Goal: Transaction & Acquisition: Purchase product/service

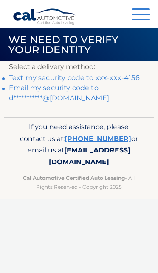
click at [122, 78] on link "Text my security code to xxx-xxx-4156" at bounding box center [74, 78] width 130 height 8
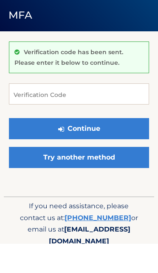
click at [133, 71] on div "Verification code has been sent. Please enter it below to continue." at bounding box center [79, 87] width 140 height 32
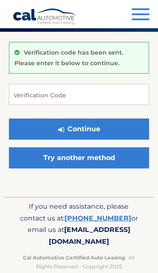
scroll to position [29, 0]
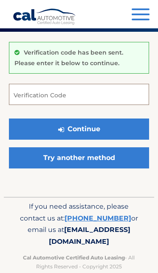
click at [23, 91] on input "Verification Code" at bounding box center [79, 94] width 140 height 21
type input "439434"
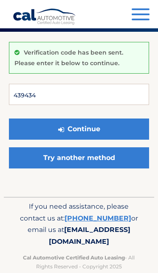
click at [79, 128] on button "Continue" at bounding box center [79, 129] width 140 height 21
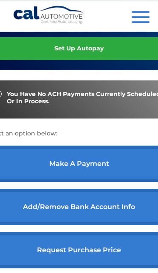
scroll to position [248, 0]
click at [94, 180] on link "make a payment" at bounding box center [79, 164] width 188 height 36
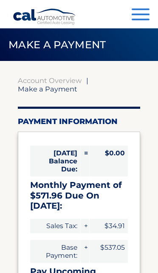
select select "NmY0ODhlNDYtZWVlYS00NDc5LWIwZjctZTVmY2IyY2QwYWFm"
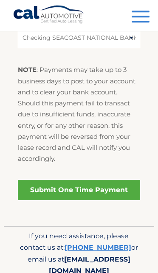
scroll to position [455, 0]
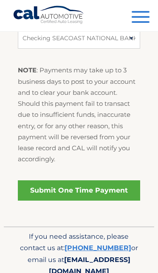
click at [80, 185] on link "Submit One Time Payment" at bounding box center [79, 190] width 122 height 20
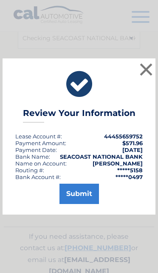
click at [84, 204] on button "Submit" at bounding box center [78, 194] width 39 height 20
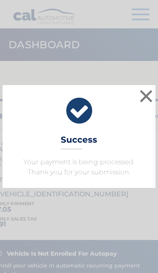
click at [148, 93] on button "×" at bounding box center [145, 96] width 17 height 17
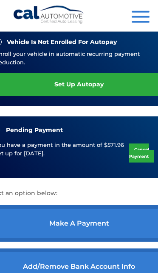
scroll to position [213, 0]
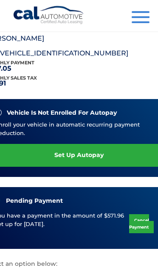
scroll to position [143, 0]
